Goal: Transaction & Acquisition: Purchase product/service

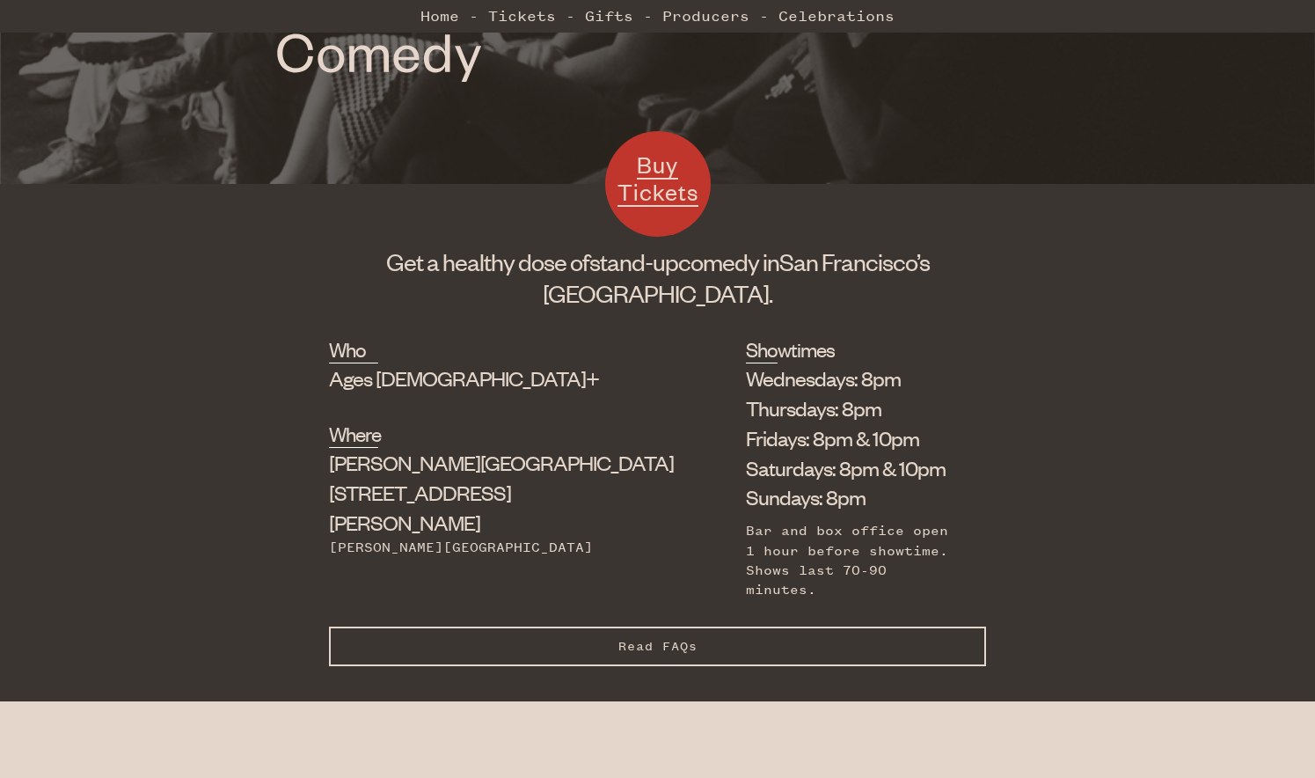
scroll to position [450, 0]
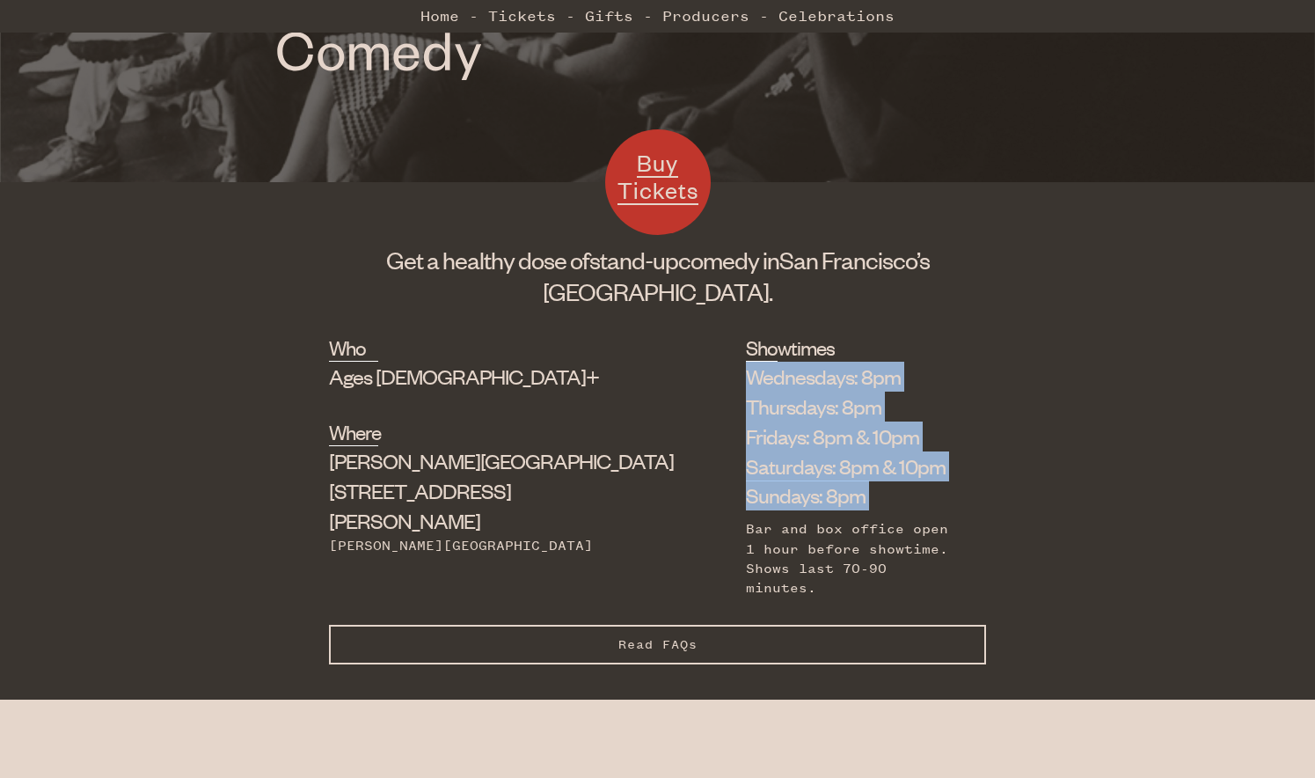
drag, startPoint x: 608, startPoint y: 372, endPoint x: 736, endPoint y: 512, distance: 189.9
click at [746, 512] on div "Wednesdays: 8pm Thursdays: 8pm Fridays: 8pm & 10pm Saturdays: 8pm & 10pm Sunday…" at bounding box center [853, 480] width 215 height 237
drag, startPoint x: 736, startPoint y: 512, endPoint x: 567, endPoint y: 347, distance: 237.0
click at [567, 347] on div "Who Ages [DEMOGRAPHIC_DATA]+ Where [PERSON_NAME][GEOGRAPHIC_DATA] [STREET_ADDRE…" at bounding box center [658, 478] width 658 height 291
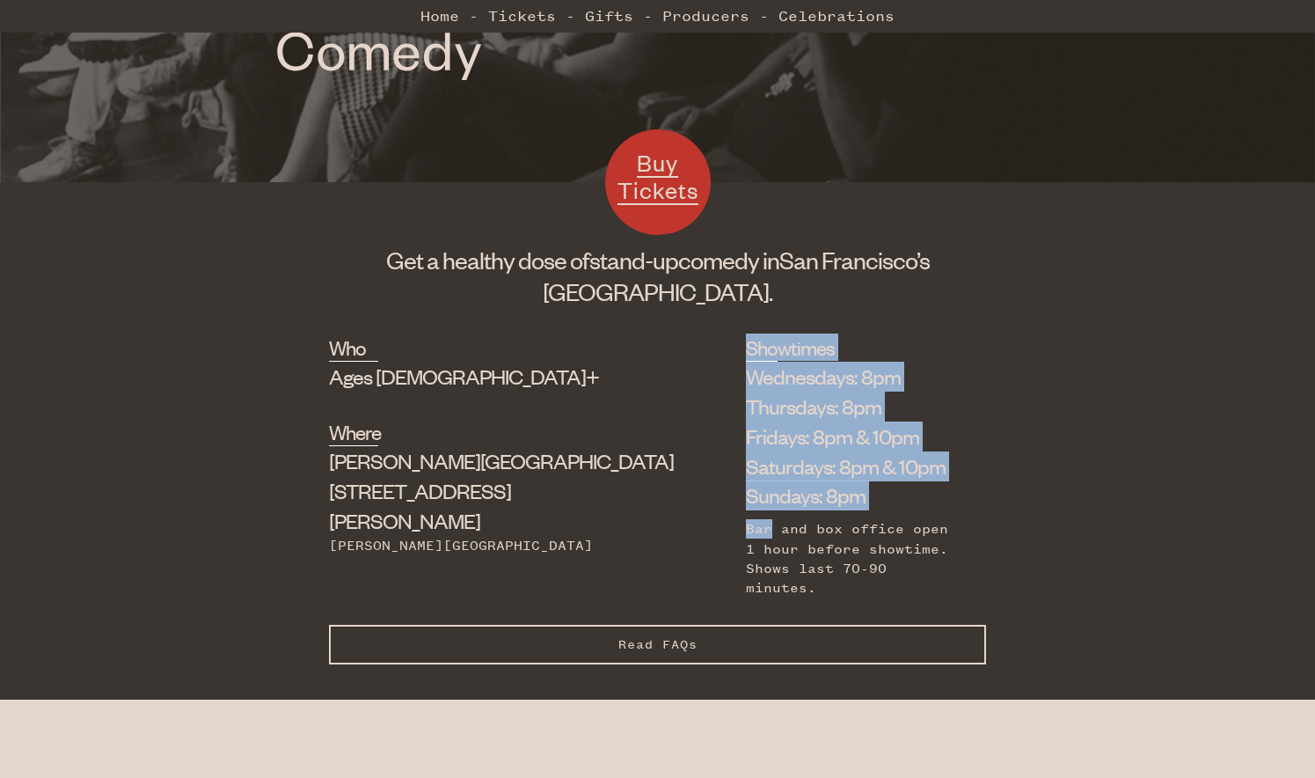
click at [567, 347] on div "Who Ages [DEMOGRAPHIC_DATA]+ Where [PERSON_NAME][GEOGRAPHIC_DATA] [STREET_ADDRE…" at bounding box center [658, 478] width 658 height 291
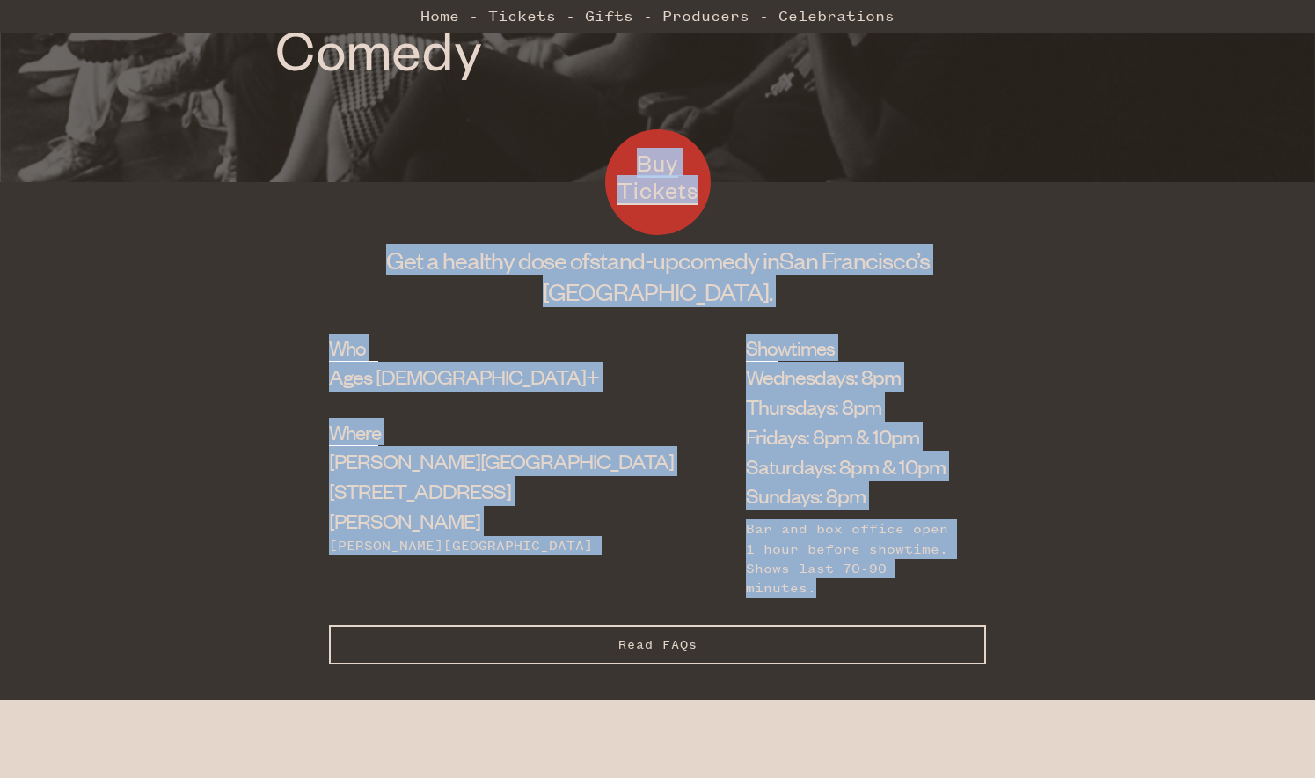
drag, startPoint x: 571, startPoint y: 307, endPoint x: 976, endPoint y: 568, distance: 481.7
click at [976, 568] on div "Who Ages [DEMOGRAPHIC_DATA]+ Where [PERSON_NAME][GEOGRAPHIC_DATA] [STREET_ADDRE…" at bounding box center [658, 478] width 658 height 291
drag, startPoint x: 317, startPoint y: 260, endPoint x: 924, endPoint y: 587, distance: 689.2
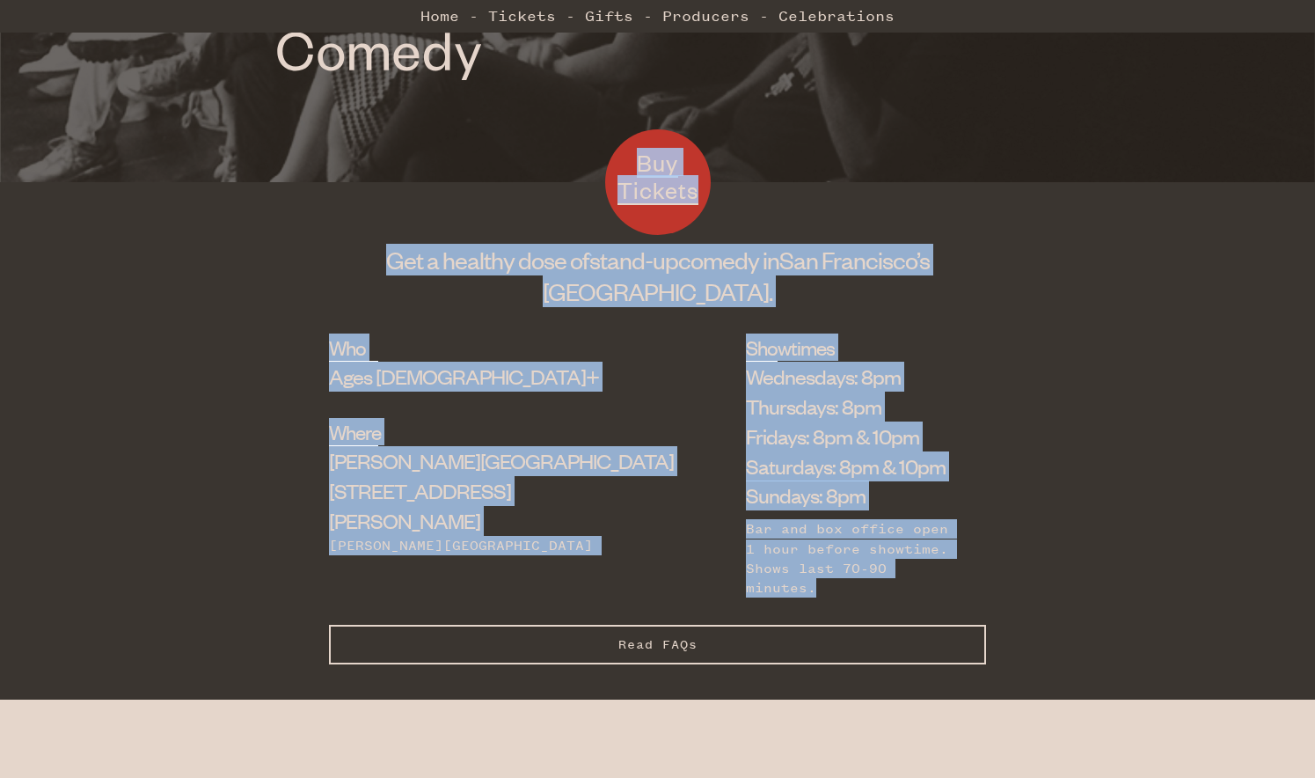
click at [961, 515] on div "Who Ages [DEMOGRAPHIC_DATA]+ Where [PERSON_NAME][GEOGRAPHIC_DATA] [STREET_ADDRE…" at bounding box center [658, 478] width 658 height 291
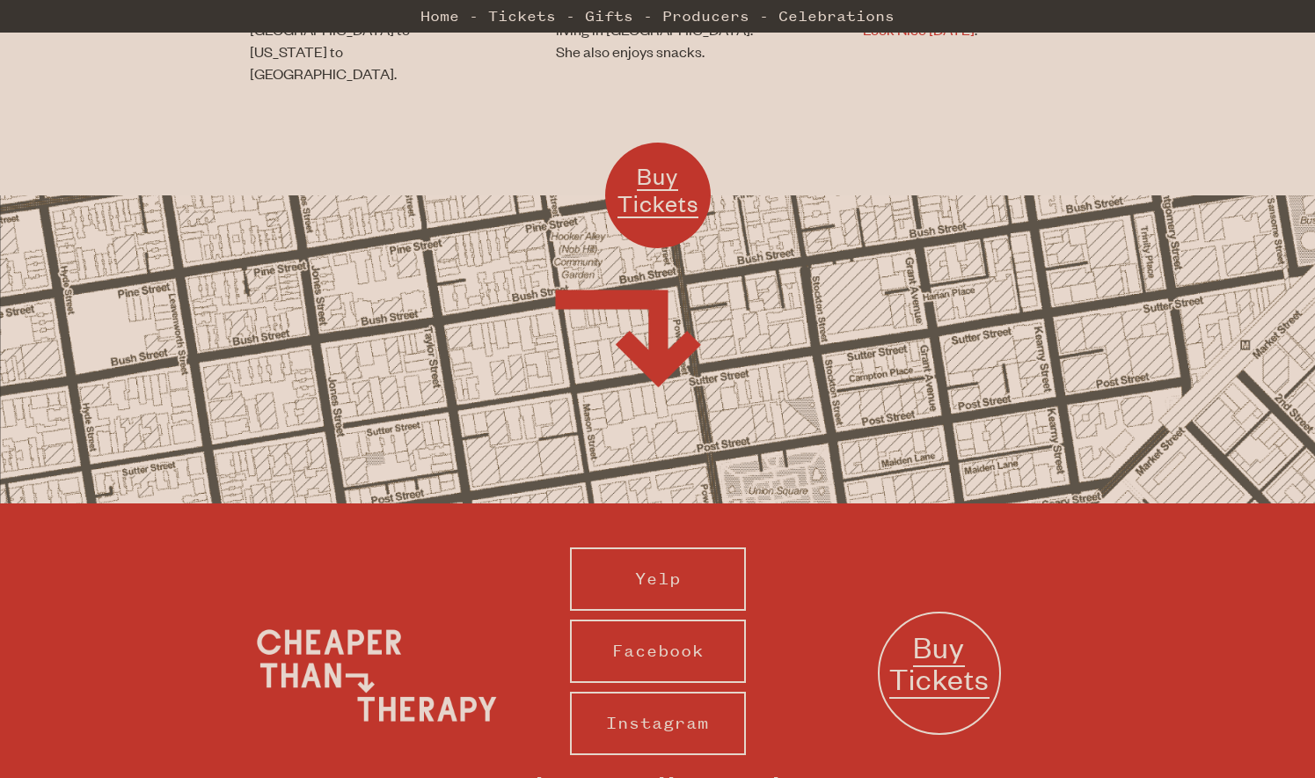
scroll to position [1657, 0]
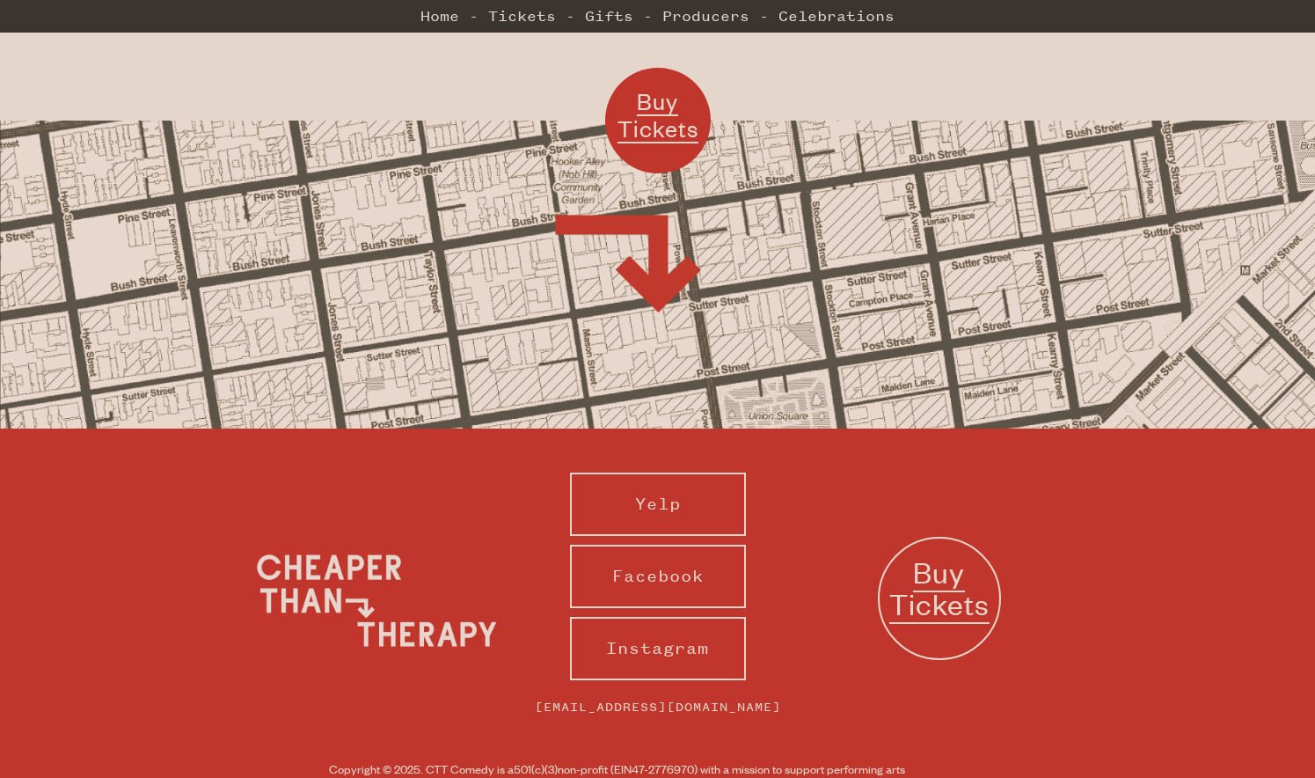
click at [923, 552] on span "Buy Tickets" at bounding box center [939, 587] width 100 height 71
